Goal: Task Accomplishment & Management: Manage account settings

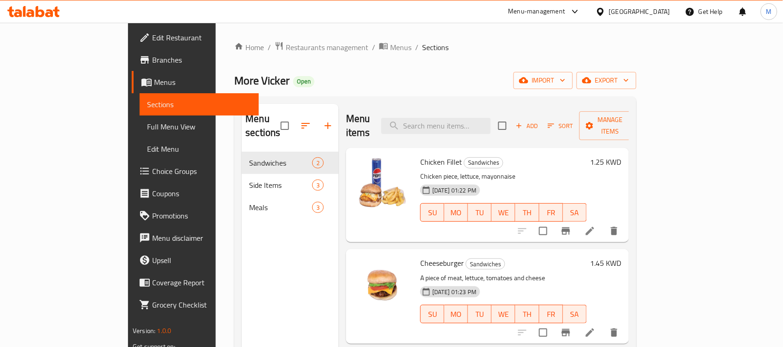
click at [659, 14] on div "[GEOGRAPHIC_DATA]" at bounding box center [639, 11] width 61 height 10
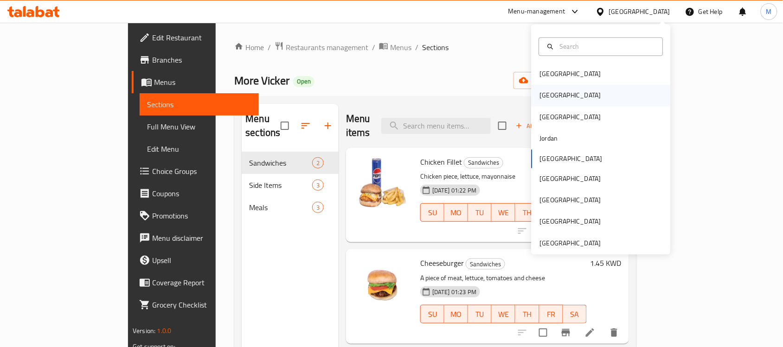
click at [567, 97] on div "[GEOGRAPHIC_DATA]" at bounding box center [601, 95] width 139 height 21
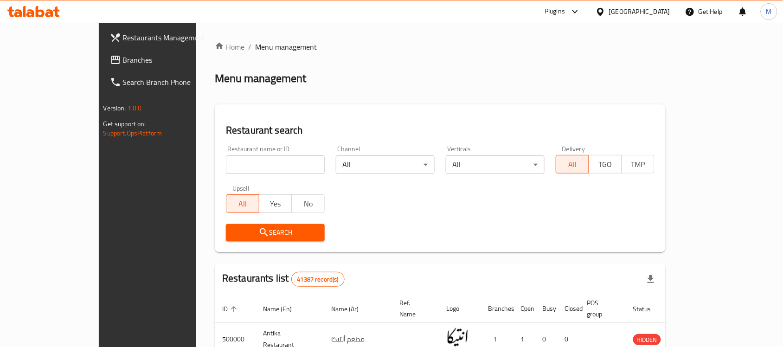
click at [226, 165] on input "search" at bounding box center [275, 164] width 99 height 19
paste input "abu el araby seafood"
type input "abu el araby seafood"
click button "Search" at bounding box center [275, 232] width 99 height 17
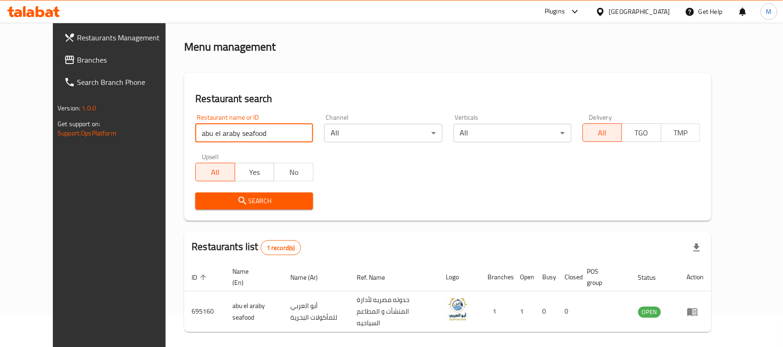
scroll to position [59, 0]
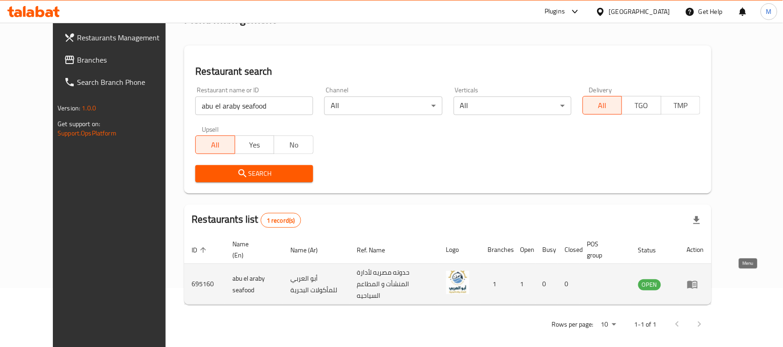
click at [697, 283] on icon "enhanced table" at bounding box center [694, 285] width 3 height 4
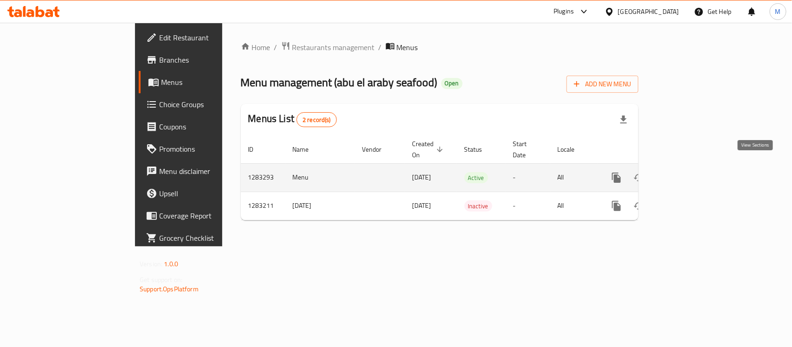
click at [688, 174] on icon "enhanced table" at bounding box center [683, 178] width 8 height 8
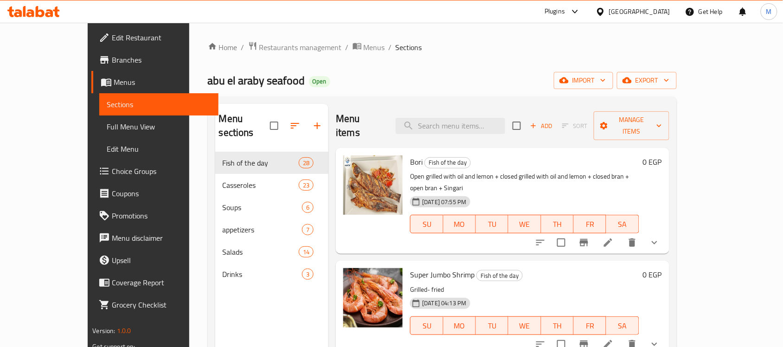
click at [410, 155] on h6 "Bori Fish of the day" at bounding box center [524, 161] width 229 height 13
click at [410, 155] on span "Bori" at bounding box center [416, 162] width 13 height 14
copy h6 "Bori"
click at [476, 123] on input "search" at bounding box center [451, 126] width 110 height 16
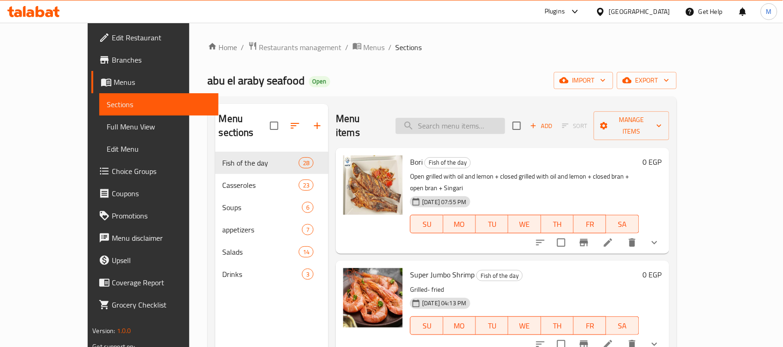
paste input "Bori"
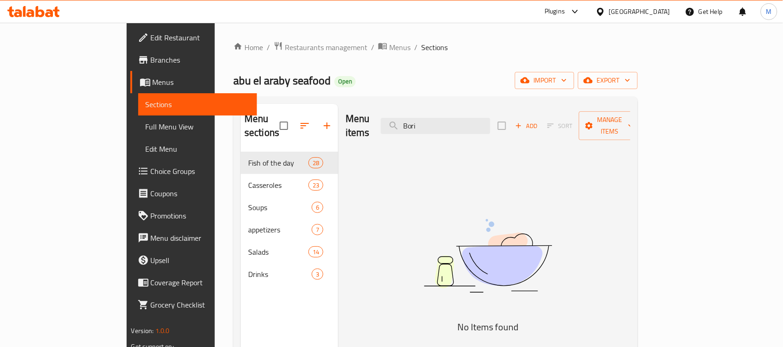
type input "Bori"
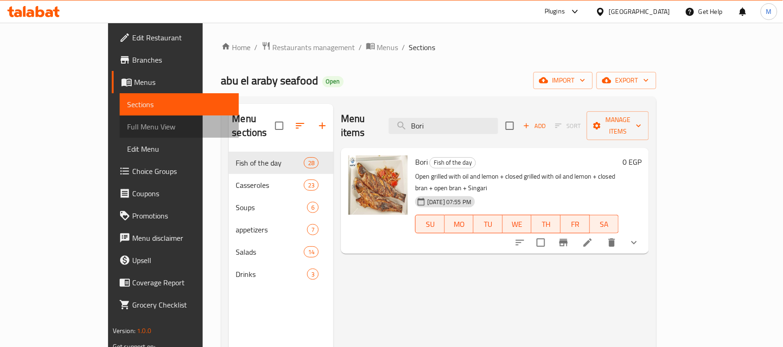
click at [127, 123] on span "Full Menu View" at bounding box center [179, 126] width 104 height 11
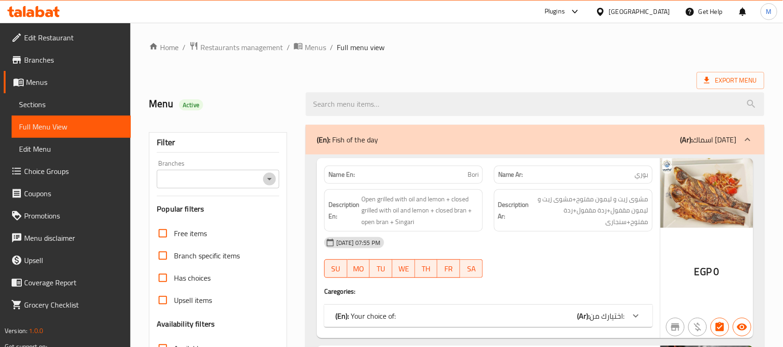
click at [271, 181] on icon "Open" at bounding box center [269, 179] width 11 height 11
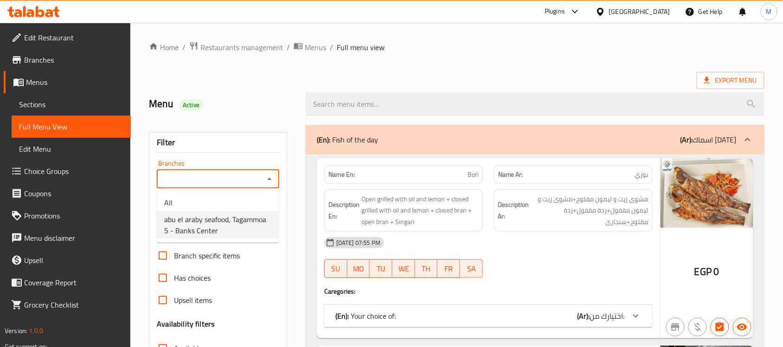
click at [249, 223] on span "abu el araby seafood, Tagammoa 5 - Banks Center" at bounding box center [217, 225] width 107 height 22
type input "abu el araby seafood, Tagammoa 5 - Banks Center"
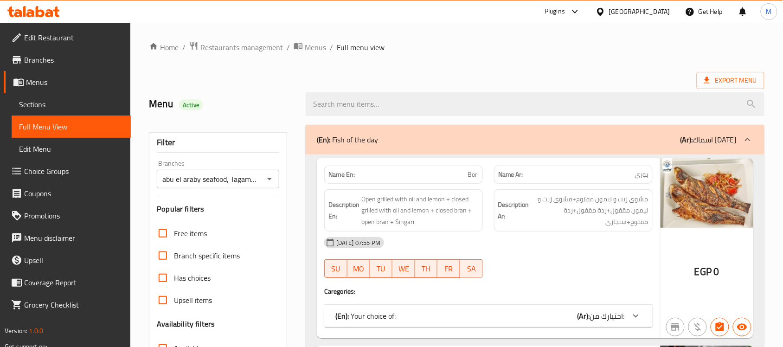
click at [456, 48] on ol "Home / Restaurants management / Menus / Full menu view" at bounding box center [457, 47] width 616 height 12
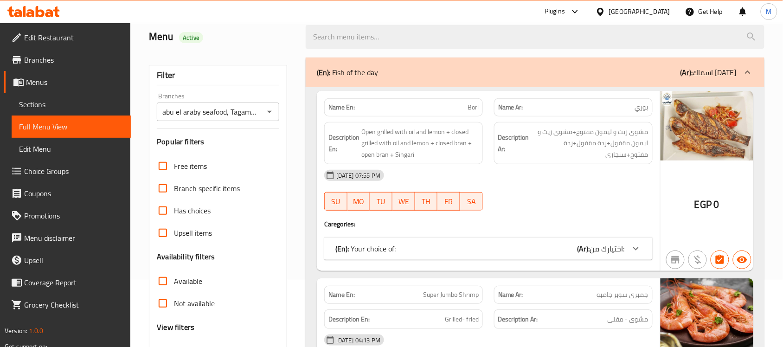
scroll to position [174, 0]
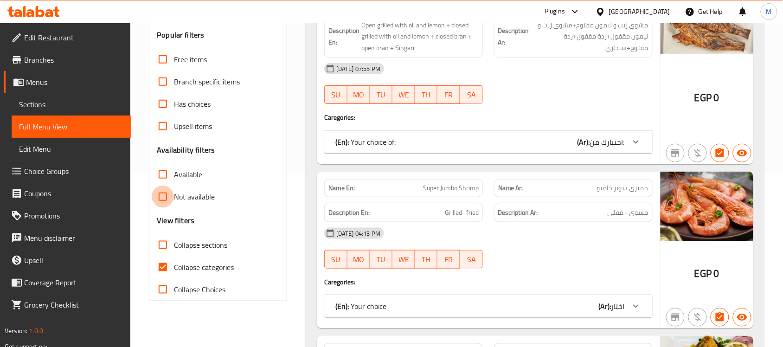
click at [154, 200] on input "Not available" at bounding box center [163, 197] width 22 height 22
checkbox input "true"
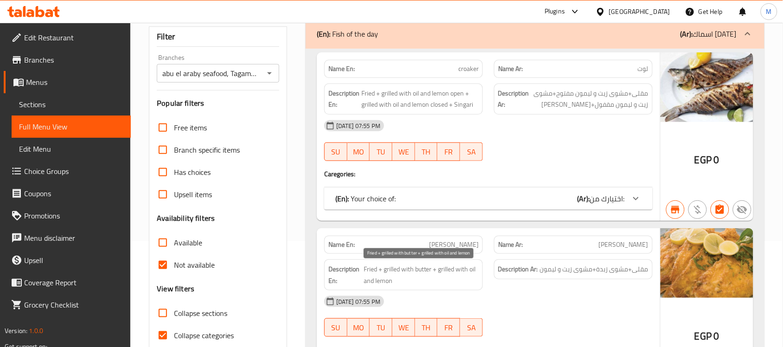
scroll to position [232, 0]
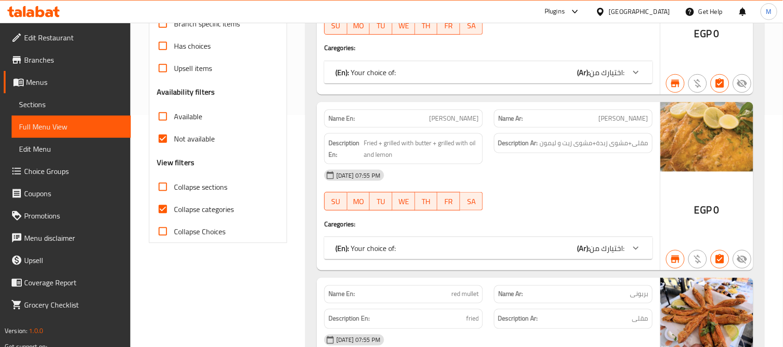
click at [607, 247] on span "اختيارك من:" at bounding box center [607, 248] width 35 height 14
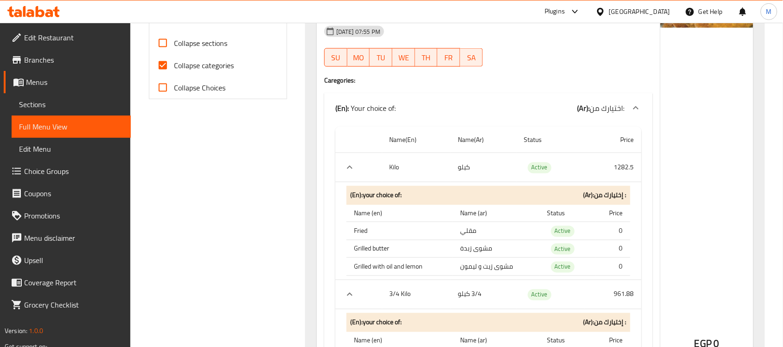
scroll to position [348, 0]
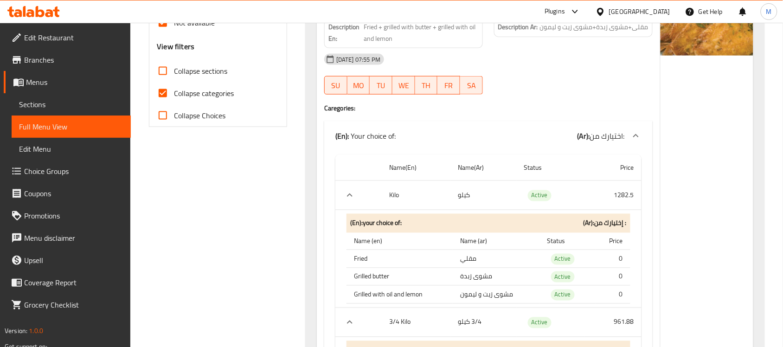
click at [627, 137] on div at bounding box center [636, 136] width 22 height 22
